Goal: Complete application form

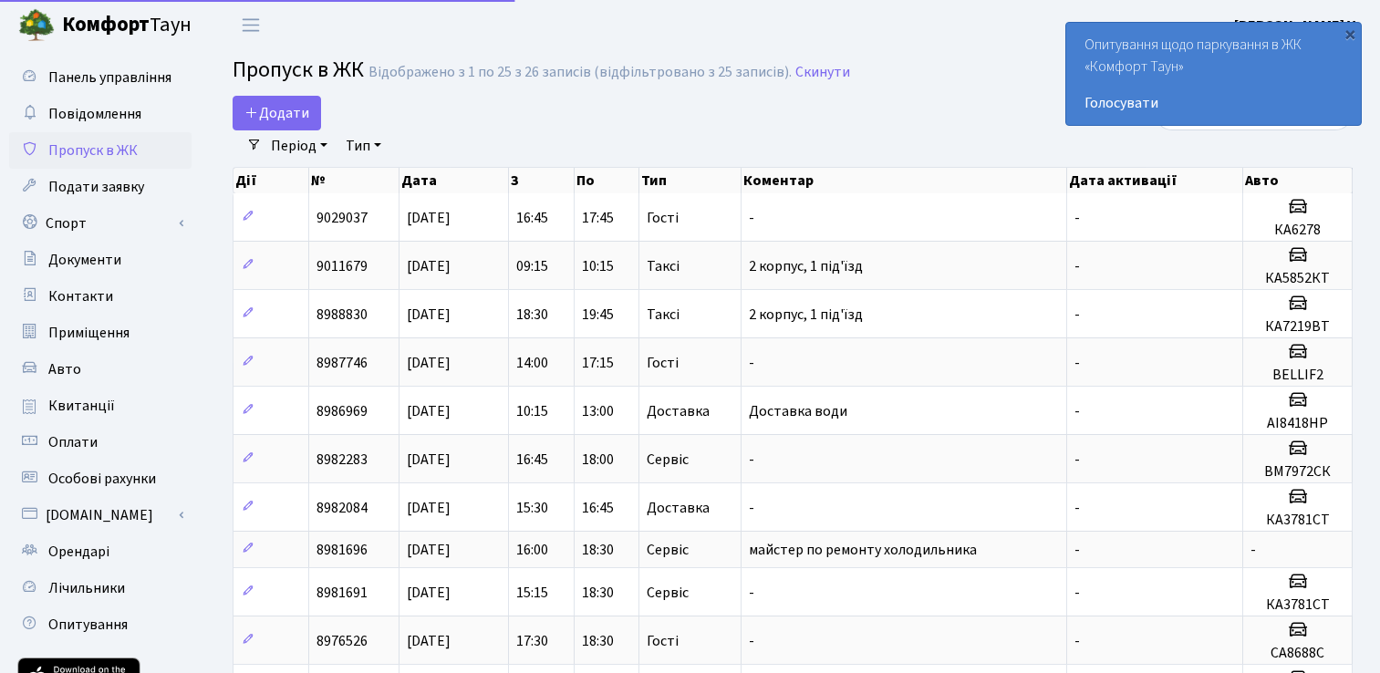
select select "25"
click at [257, 122] on span "Додати" at bounding box center [276, 113] width 65 height 20
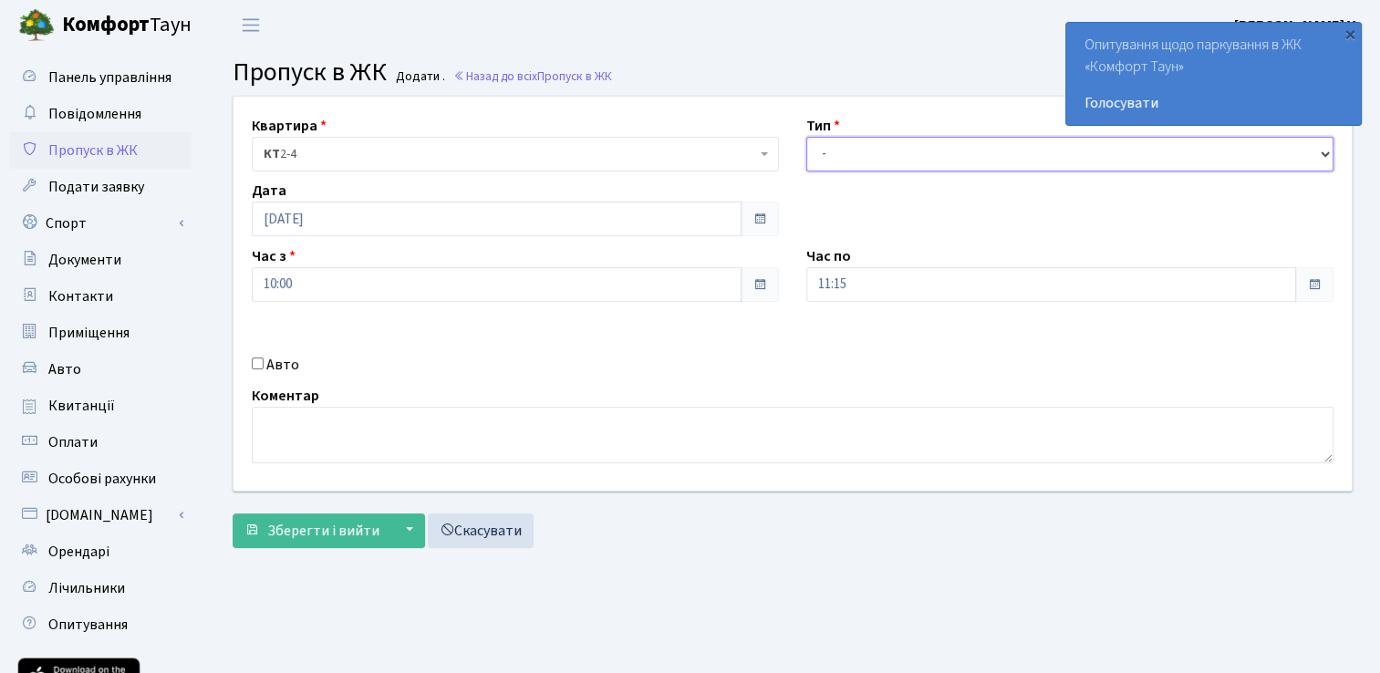
click at [1323, 153] on select "- Доставка Таксі Гості Сервіс" at bounding box center [1069, 154] width 527 height 35
select select "1"
click at [806, 137] on select "- Доставка Таксі Гості Сервіс" at bounding box center [1069, 154] width 527 height 35
click at [1321, 284] on span at bounding box center [1314, 284] width 15 height 15
click at [1317, 283] on span at bounding box center [1314, 284] width 15 height 15
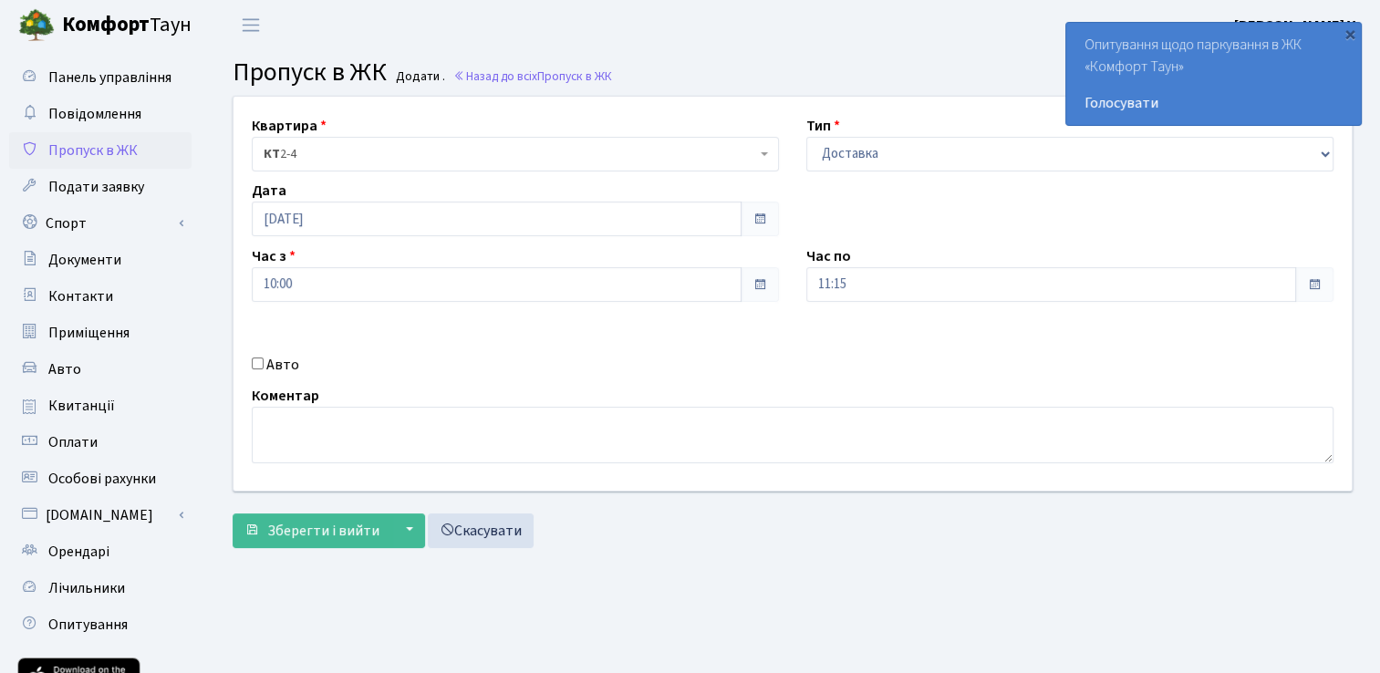
click at [1316, 283] on span at bounding box center [1314, 284] width 15 height 15
click at [830, 282] on input "11:15" at bounding box center [1051, 284] width 490 height 35
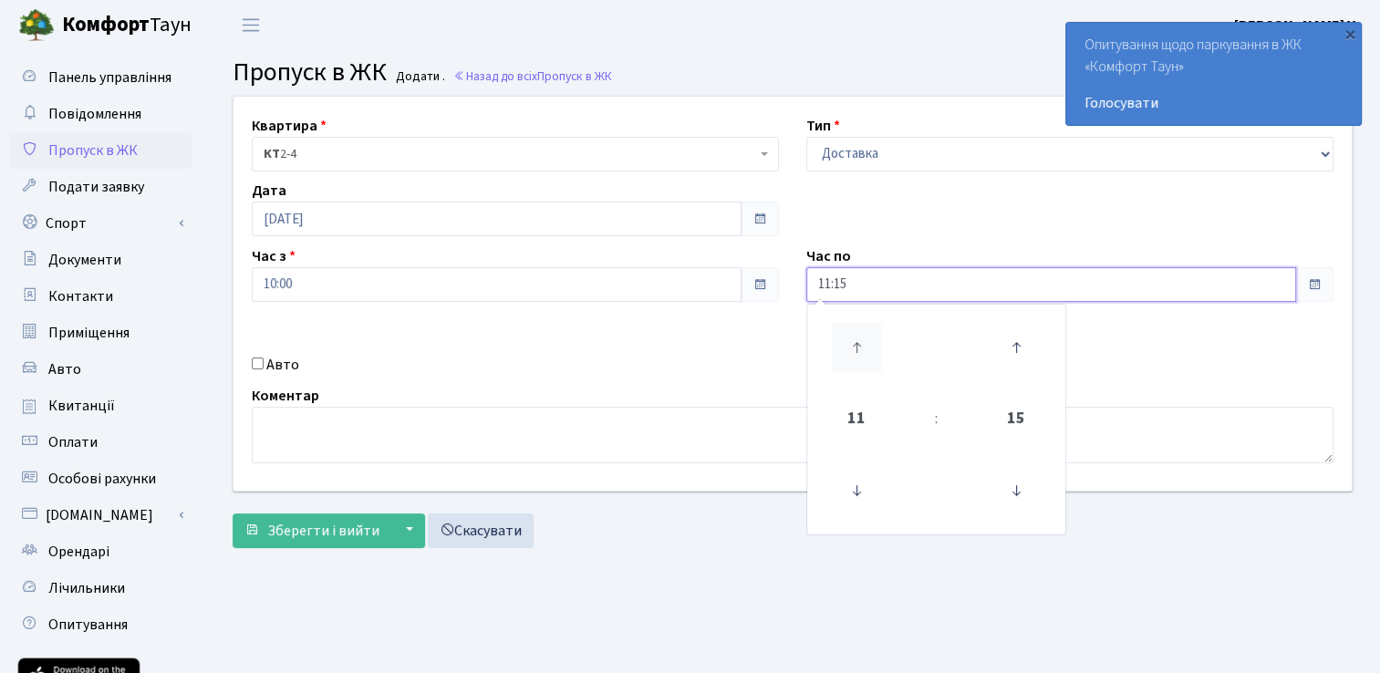
click at [858, 347] on icon at bounding box center [856, 347] width 49 height 49
click at [1024, 341] on icon at bounding box center [1016, 347] width 49 height 49
type input "13:00"
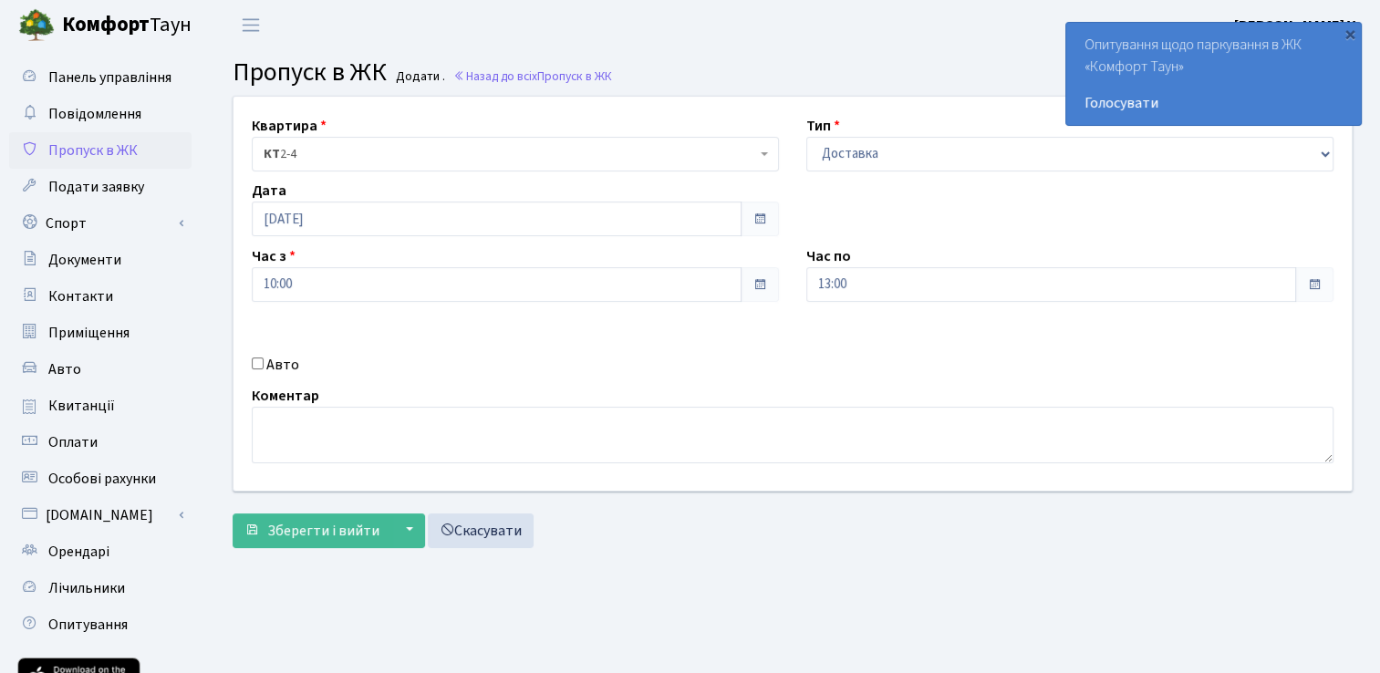
click at [258, 366] on input "Авто" at bounding box center [258, 364] width 12 height 12
checkbox input "true"
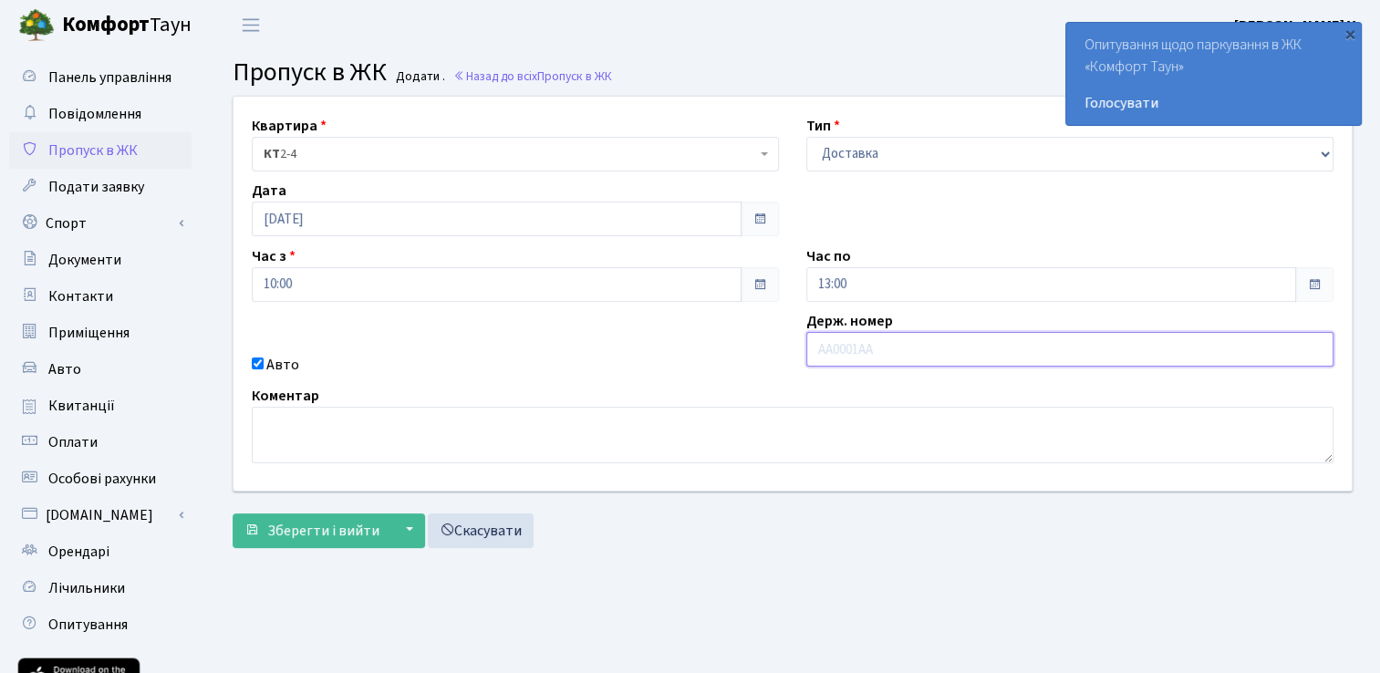
click at [850, 363] on input "text" at bounding box center [1069, 349] width 527 height 35
type input "F"
click at [879, 342] on input "AI1098EK" at bounding box center [1069, 349] width 527 height 35
type input "AI1098EK"
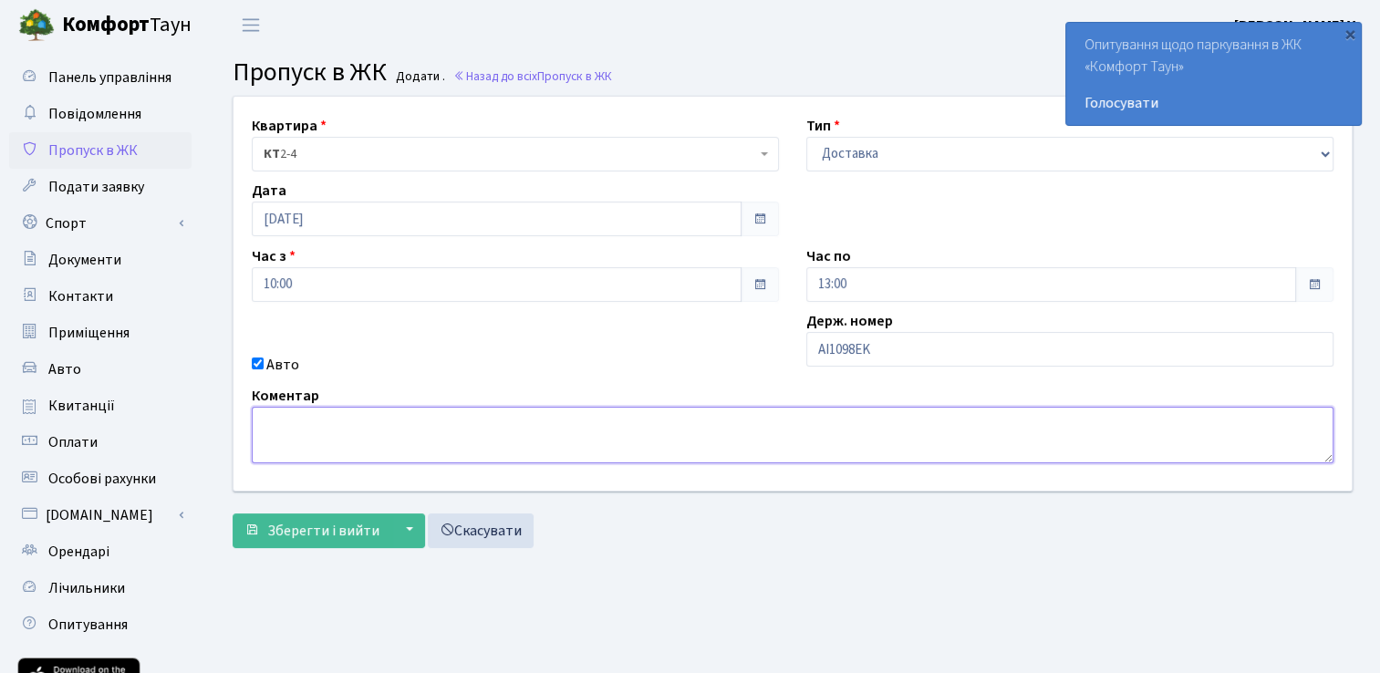
click at [380, 425] on textarea at bounding box center [793, 435] width 1082 height 57
type textarea "L"
type textarea "Доставка води"
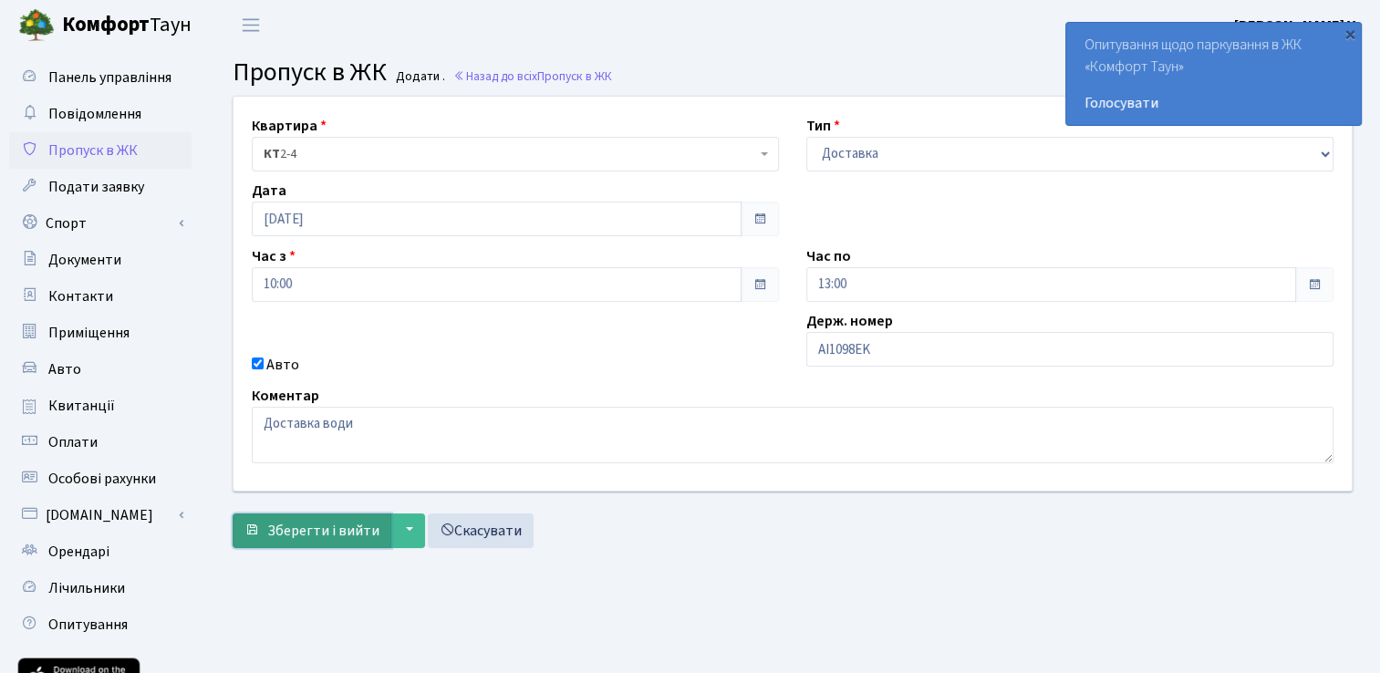
click at [350, 536] on span "Зберегти і вийти" at bounding box center [323, 531] width 112 height 20
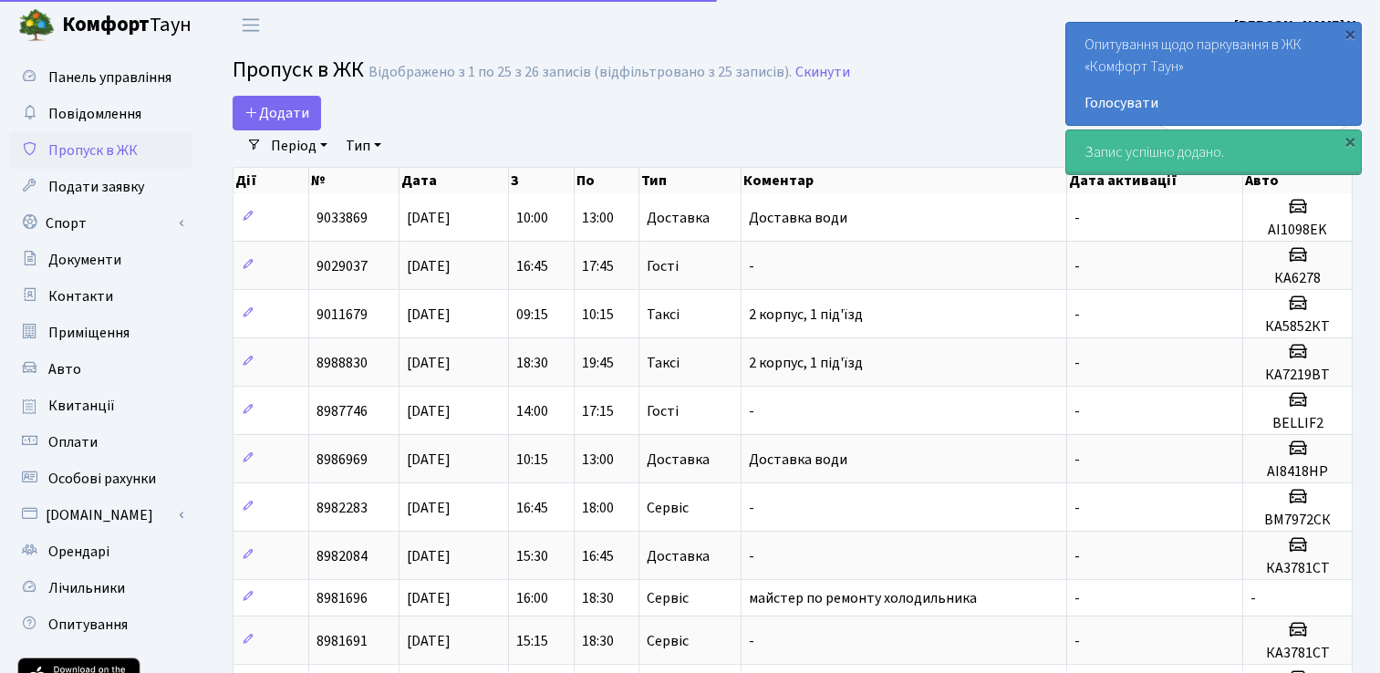
select select "25"
